Goal: Task Accomplishment & Management: Complete application form

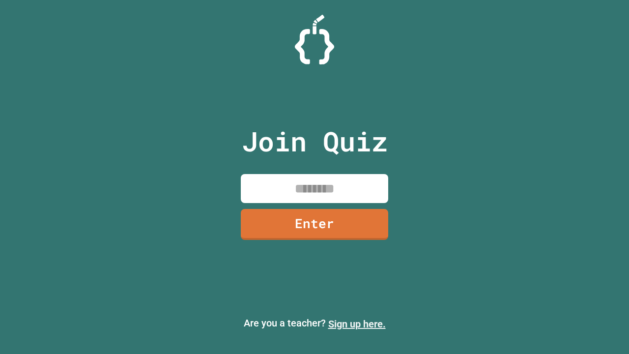
click at [357, 324] on link "Sign up here." at bounding box center [356, 324] width 57 height 12
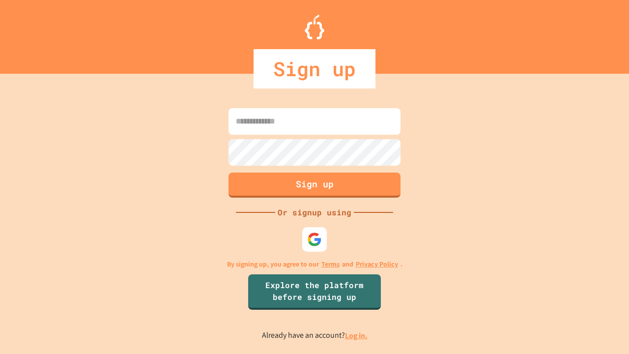
click at [357, 335] on link "Log in." at bounding box center [356, 335] width 23 height 10
